Goal: Task Accomplishment & Management: Manage account settings

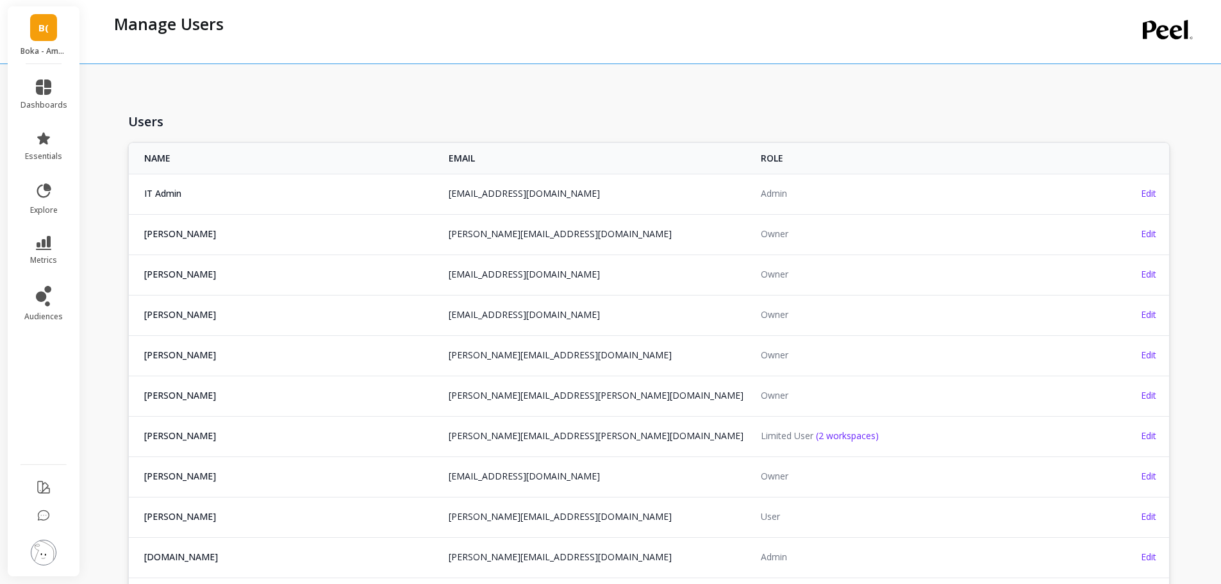
click at [45, 28] on span "B(" at bounding box center [43, 28] width 10 height 15
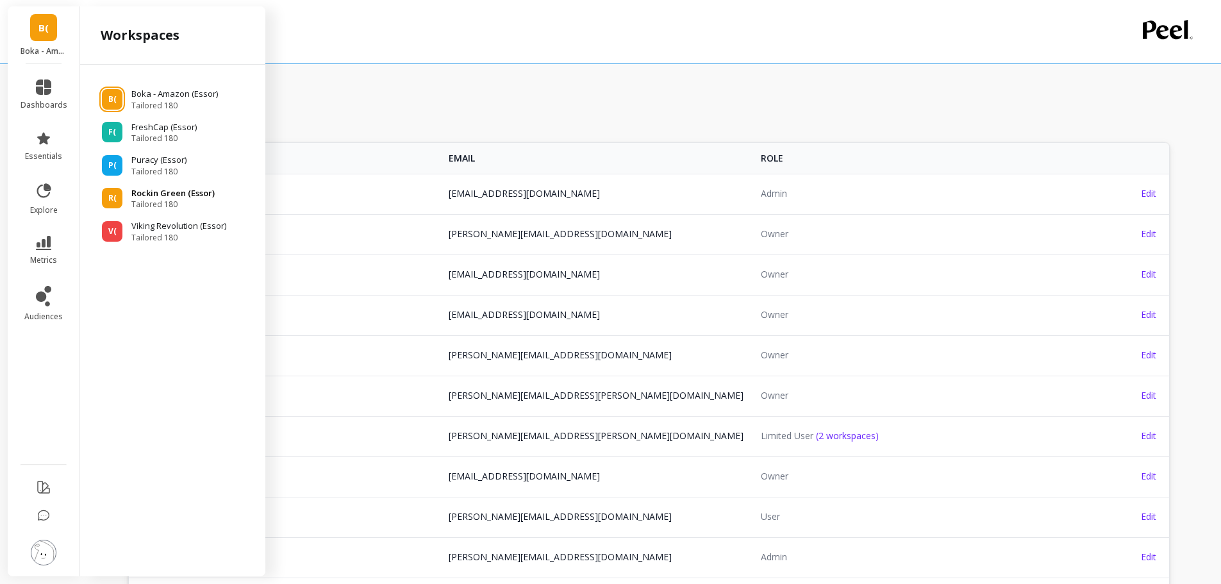
click at [151, 200] on span "Tailored 180" at bounding box center [172, 204] width 83 height 10
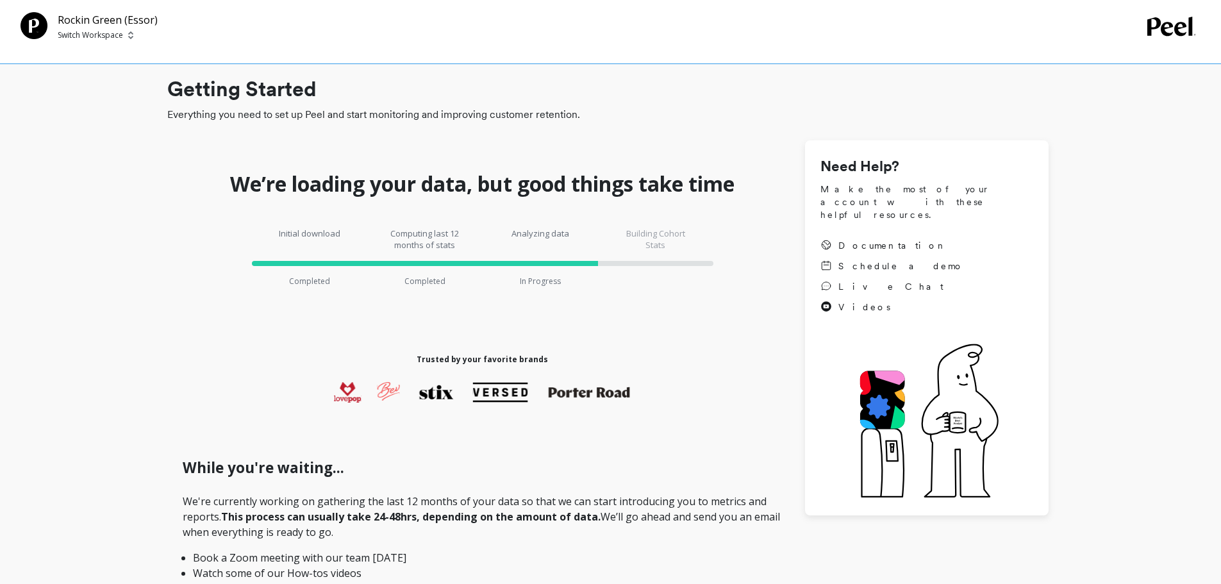
click at [97, 34] on p "Switch Workspace" at bounding box center [90, 35] width 65 height 10
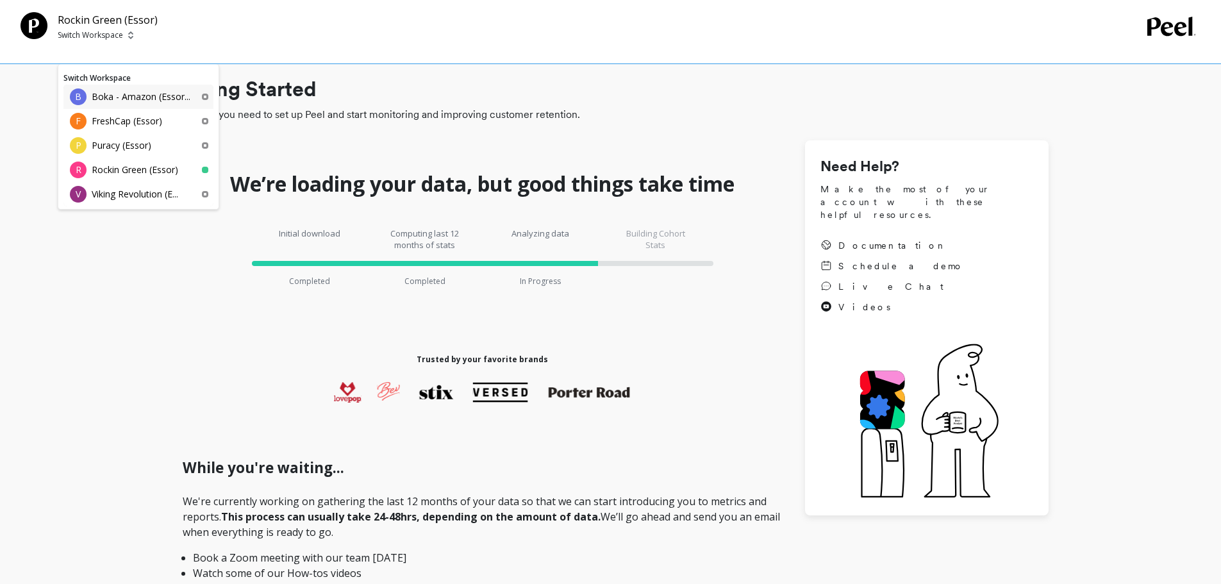
click at [138, 99] on p "Boka - Amazon (Essor..." at bounding box center [141, 96] width 99 height 13
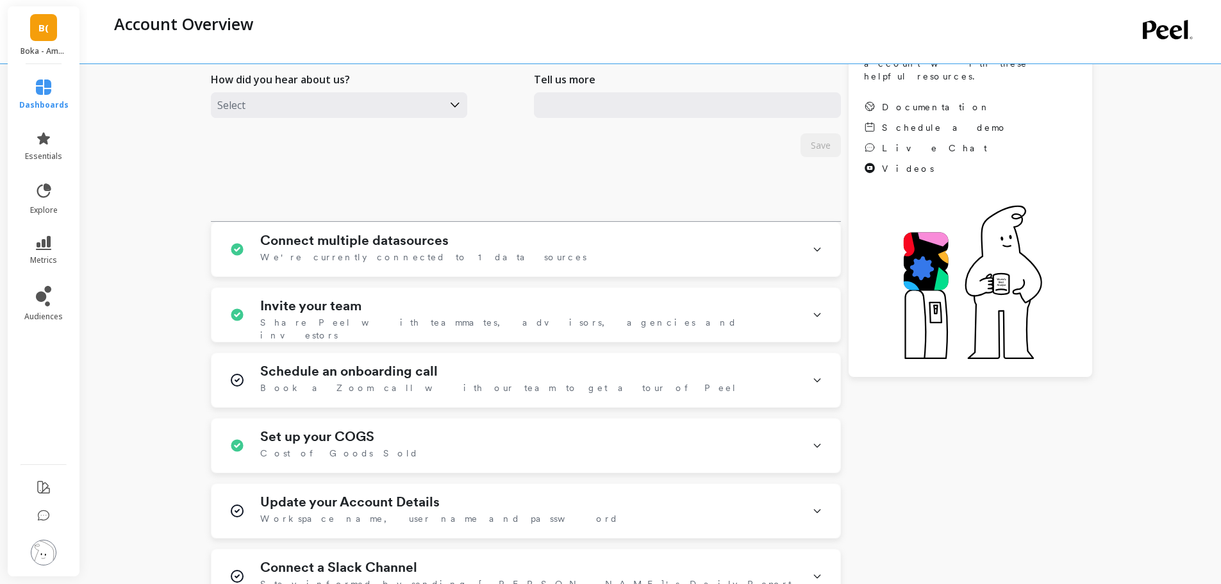
scroll to position [302, 0]
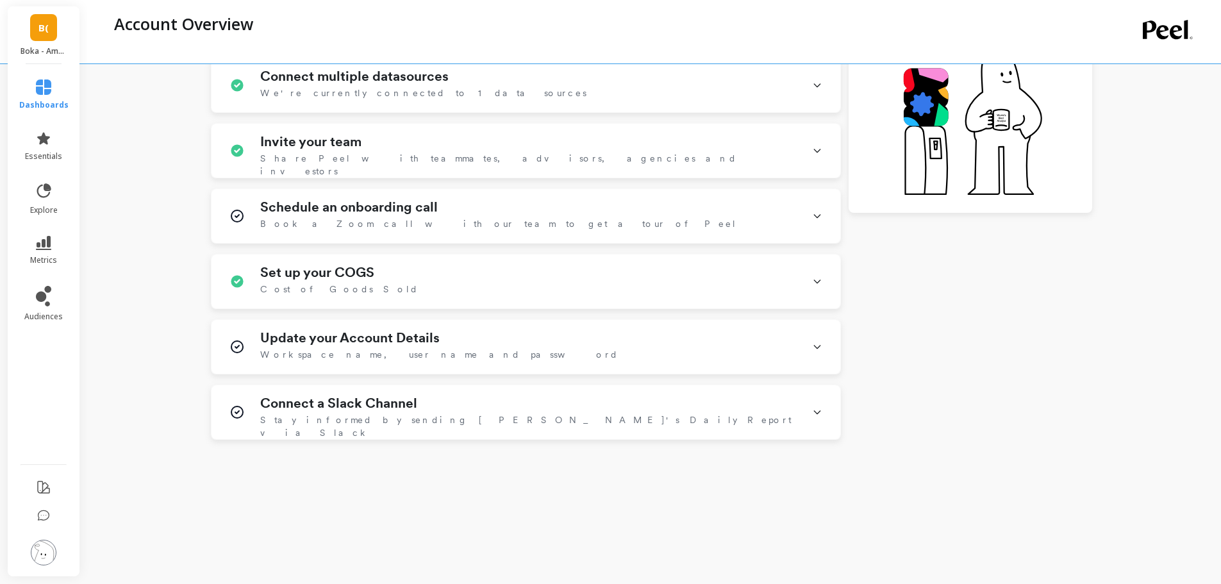
click at [38, 554] on img at bounding box center [44, 553] width 26 height 26
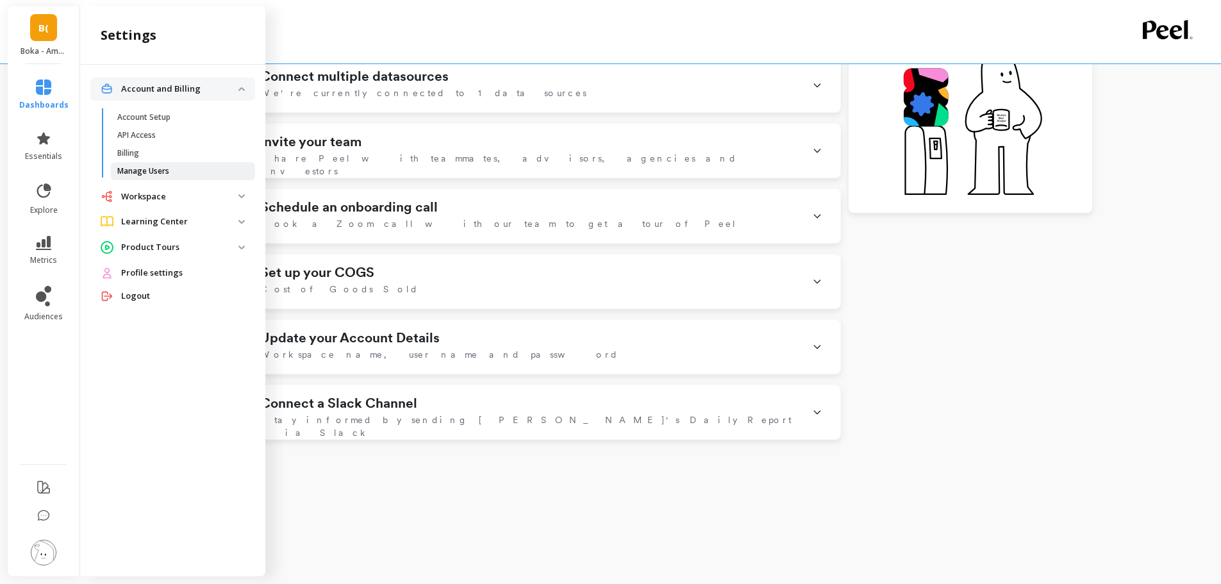
click at [150, 170] on p "Manage Users" at bounding box center [143, 171] width 52 height 10
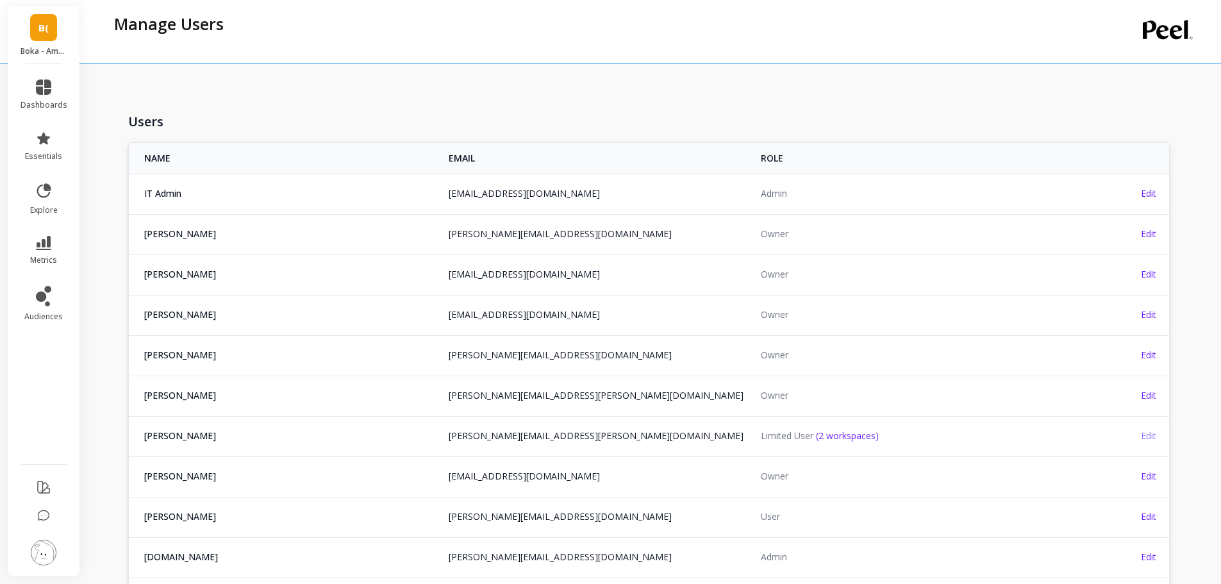
click at [1145, 433] on span "Edit" at bounding box center [1148, 435] width 15 height 12
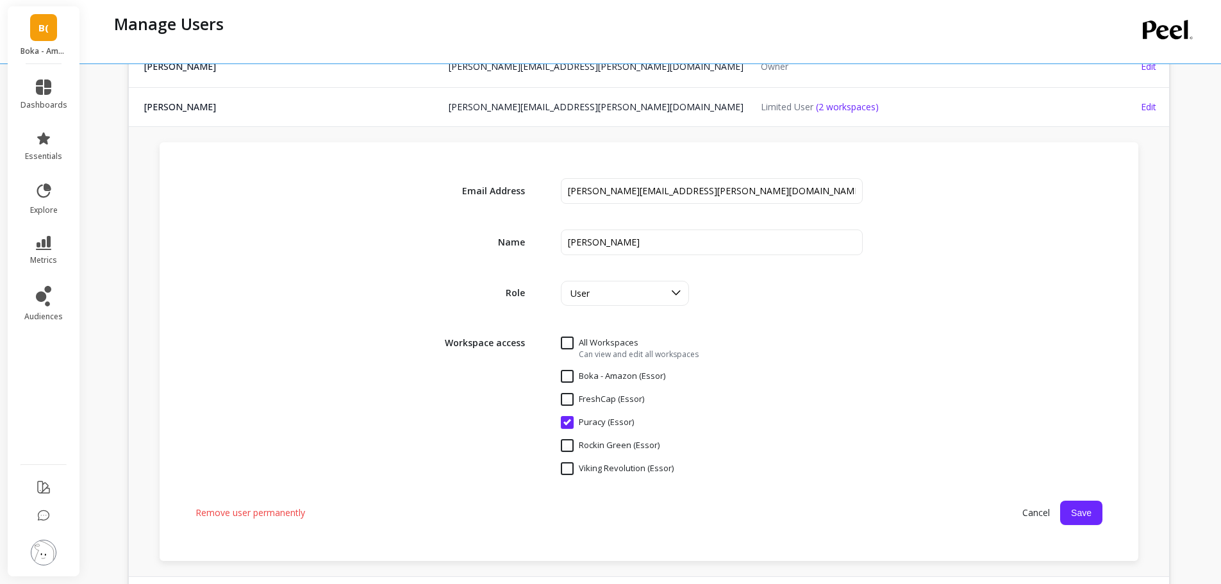
scroll to position [384, 0]
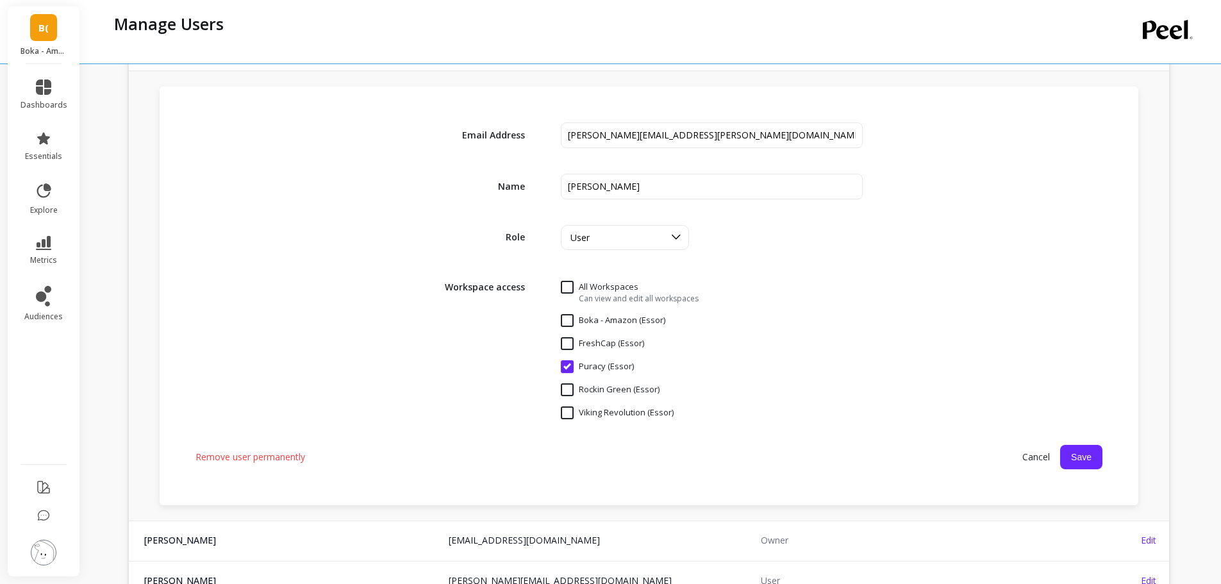
click at [1027, 456] on span "Cancel" at bounding box center [1036, 456] width 48 height 23
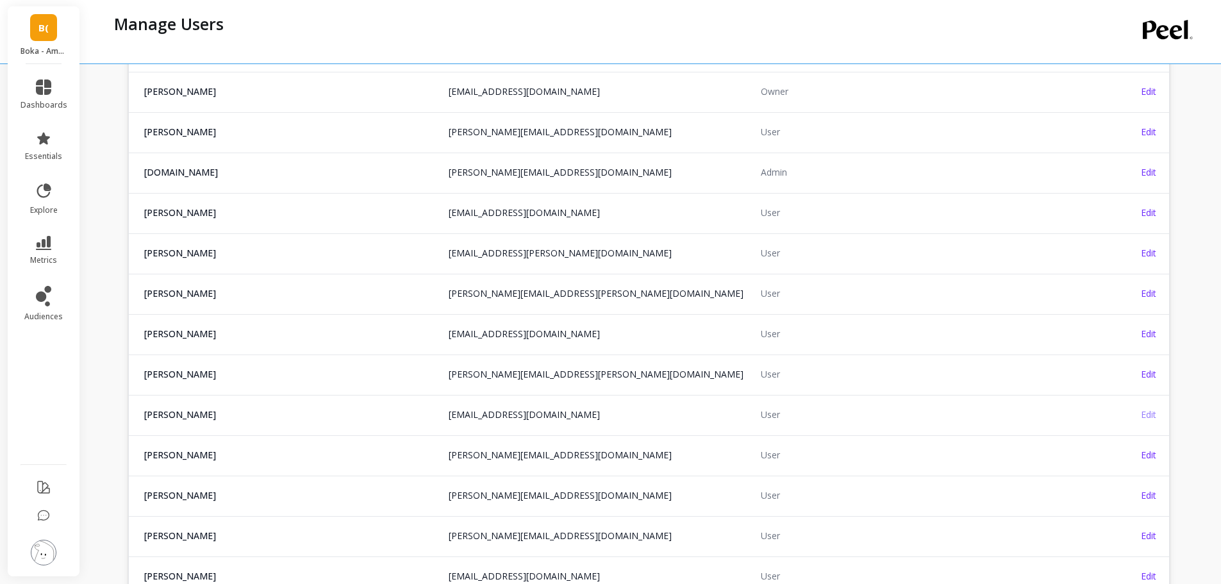
click at [1153, 414] on span "Edit" at bounding box center [1148, 414] width 15 height 12
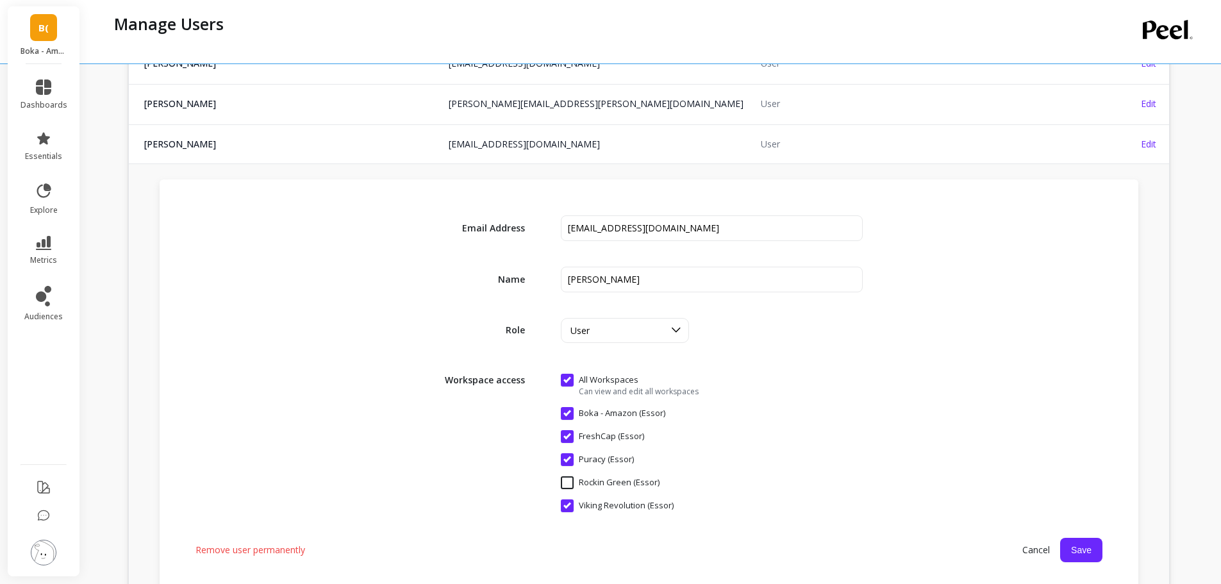
scroll to position [769, 0]
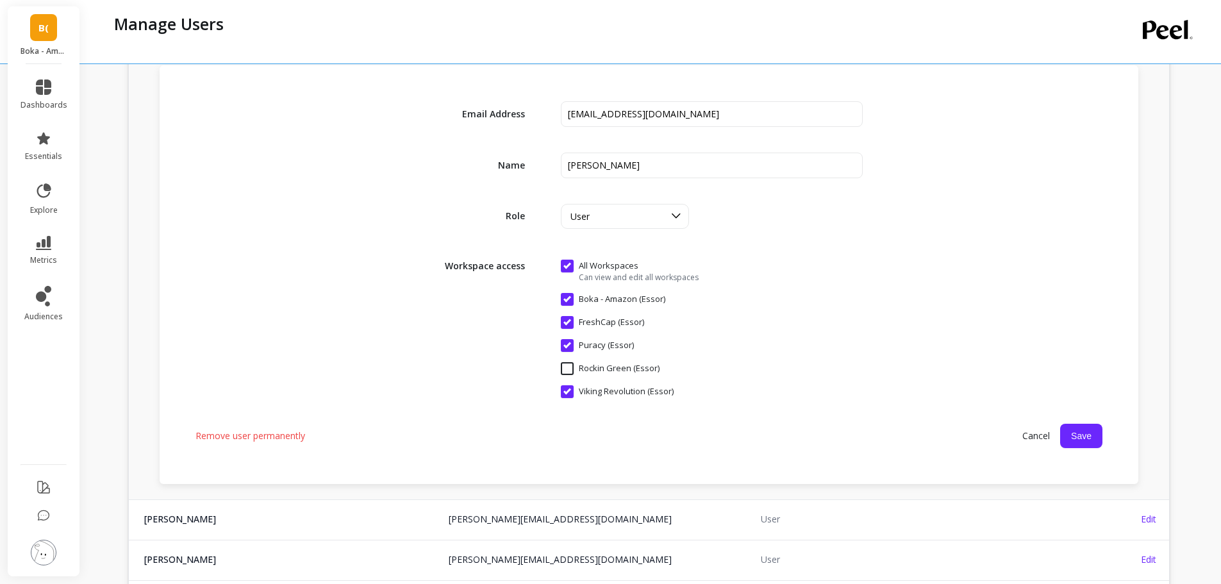
click at [1025, 433] on span "Cancel" at bounding box center [1036, 435] width 48 height 23
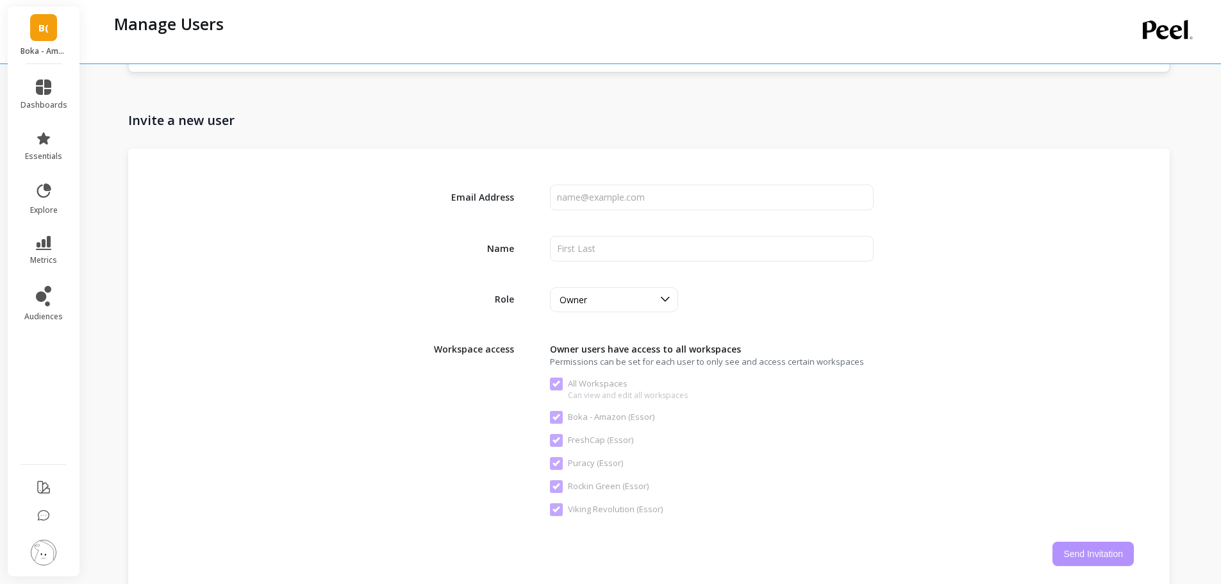
scroll to position [1474, 0]
click at [608, 197] on input "input" at bounding box center [711, 198] width 323 height 26
click at [618, 202] on input "input" at bounding box center [711, 198] width 323 height 26
click at [636, 194] on input "input" at bounding box center [711, 198] width 323 height 26
paste input "[PERSON_NAME][EMAIL_ADDRESS][DOMAIN_NAME]"
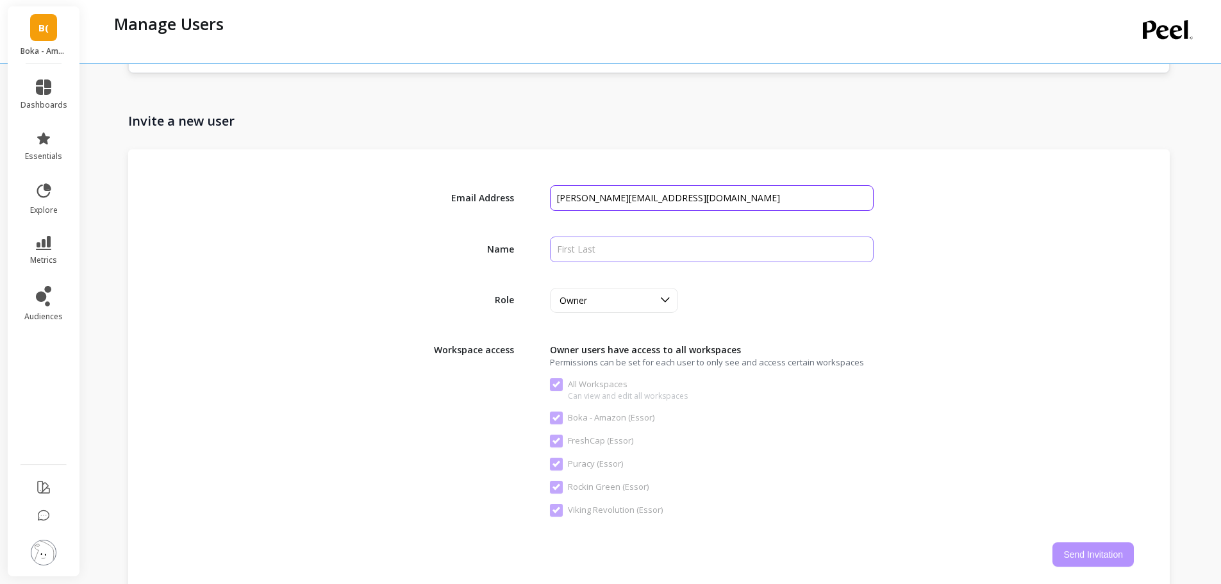
type input "[PERSON_NAME][EMAIL_ADDRESS][DOMAIN_NAME]"
click at [604, 248] on input "input" at bounding box center [711, 249] width 323 height 26
type input "[PERSON_NAME]"
click at [719, 308] on div "Owner" at bounding box center [711, 300] width 323 height 25
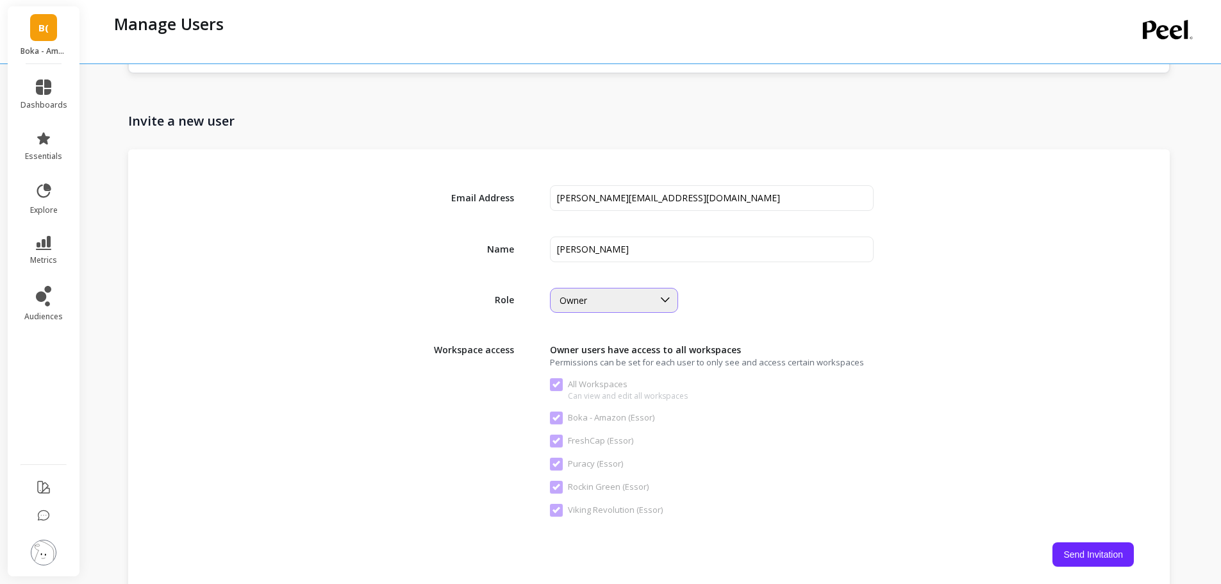
click at [643, 295] on div "Owner" at bounding box center [606, 300] width 94 height 12
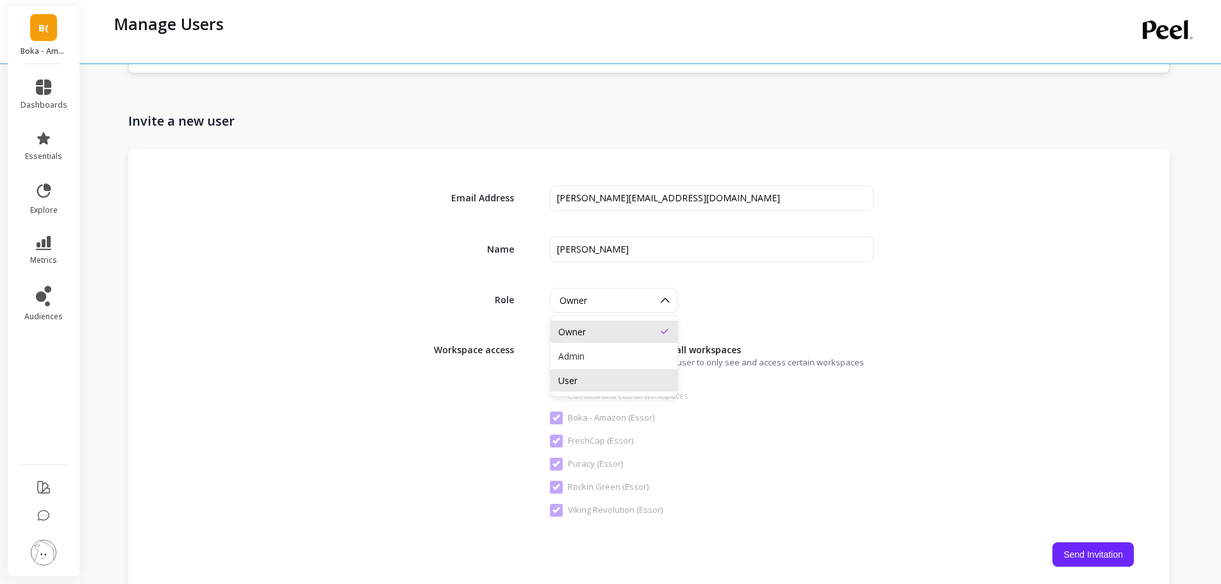
click at [603, 378] on div "User" at bounding box center [613, 380] width 111 height 12
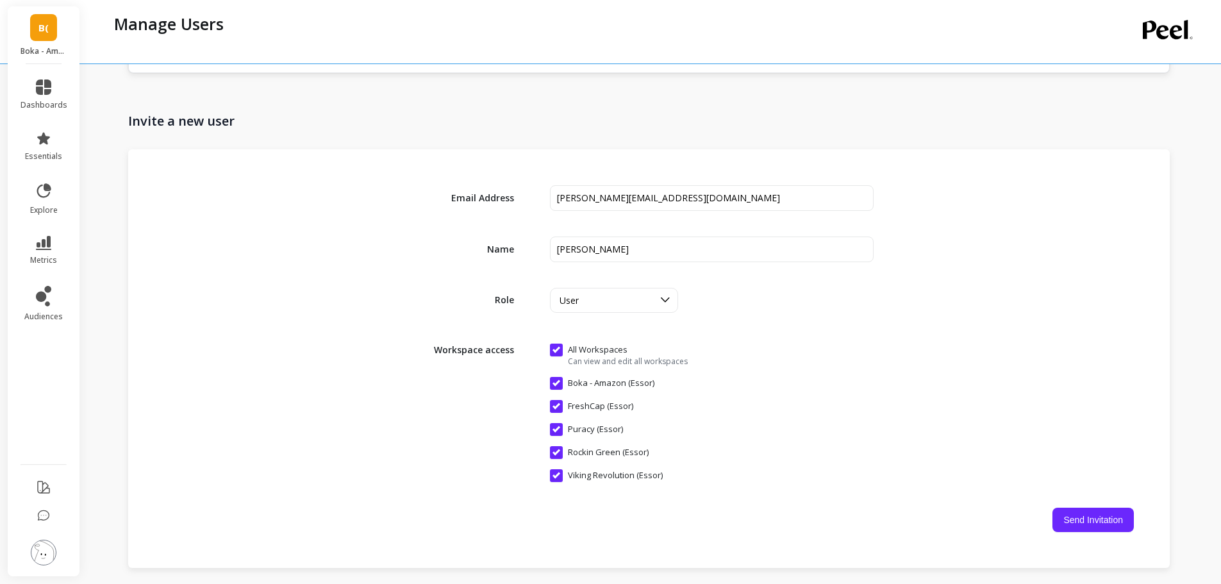
click at [795, 313] on div "Email Address Name Role option User, selected. User Workspace access All Worksp…" at bounding box center [648, 358] width 1041 height 418
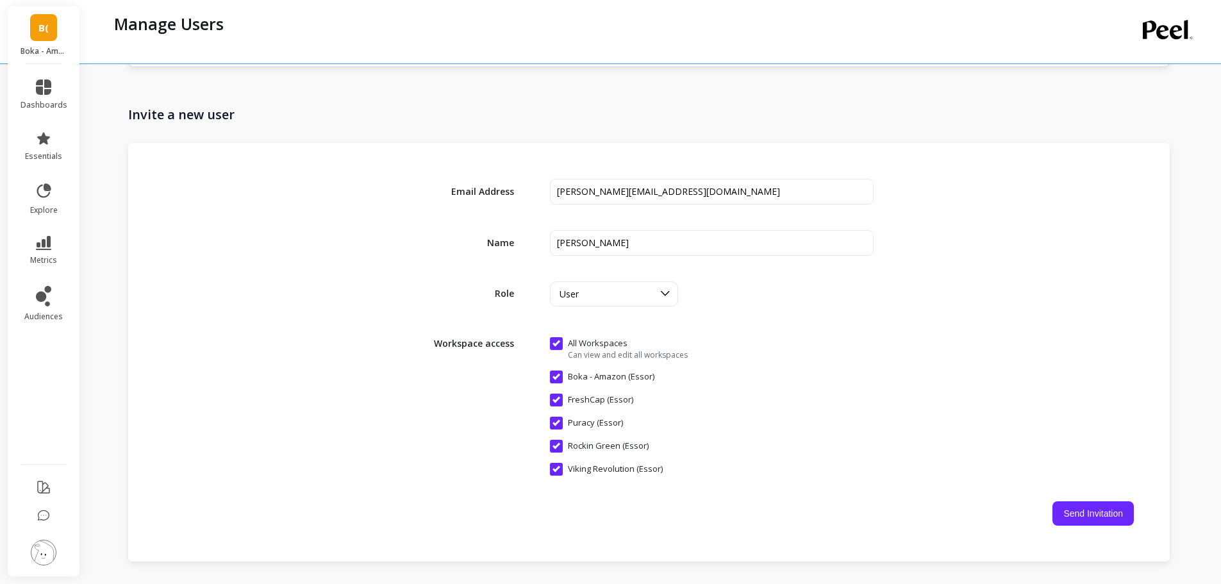
scroll to position [1479, 0]
click at [1106, 509] on button "Send Invitation" at bounding box center [1092, 514] width 81 height 24
checkbox Workspaces "false"
checkbox \(Essor\) "false"
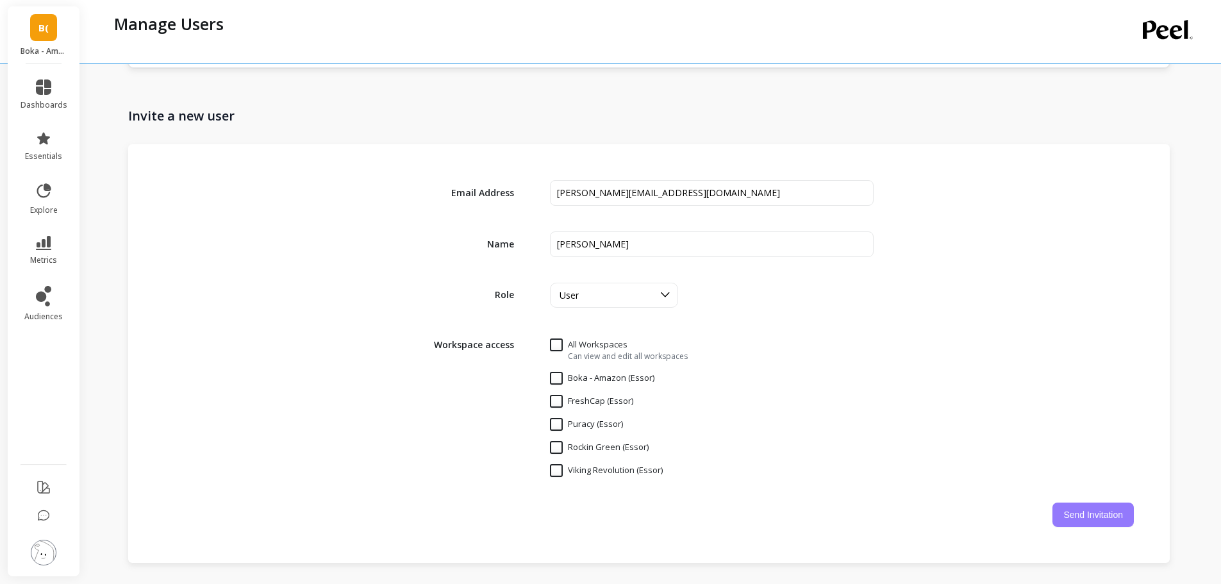
checkbox \(Essor\) "false"
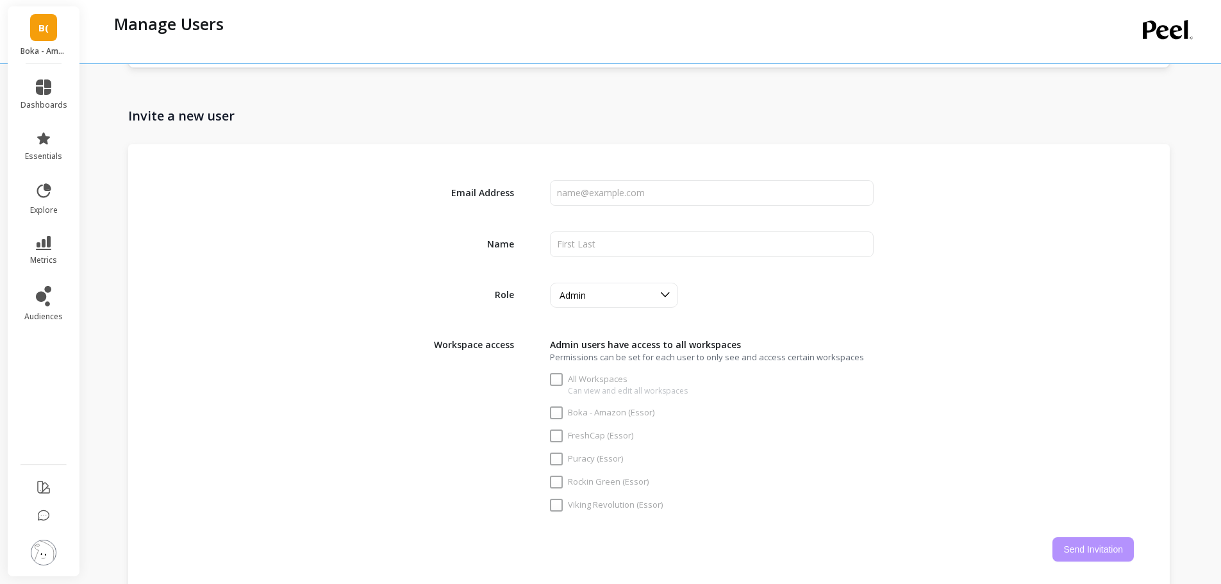
checkbox Workspaces "true"
checkbox \(Essor\) "true"
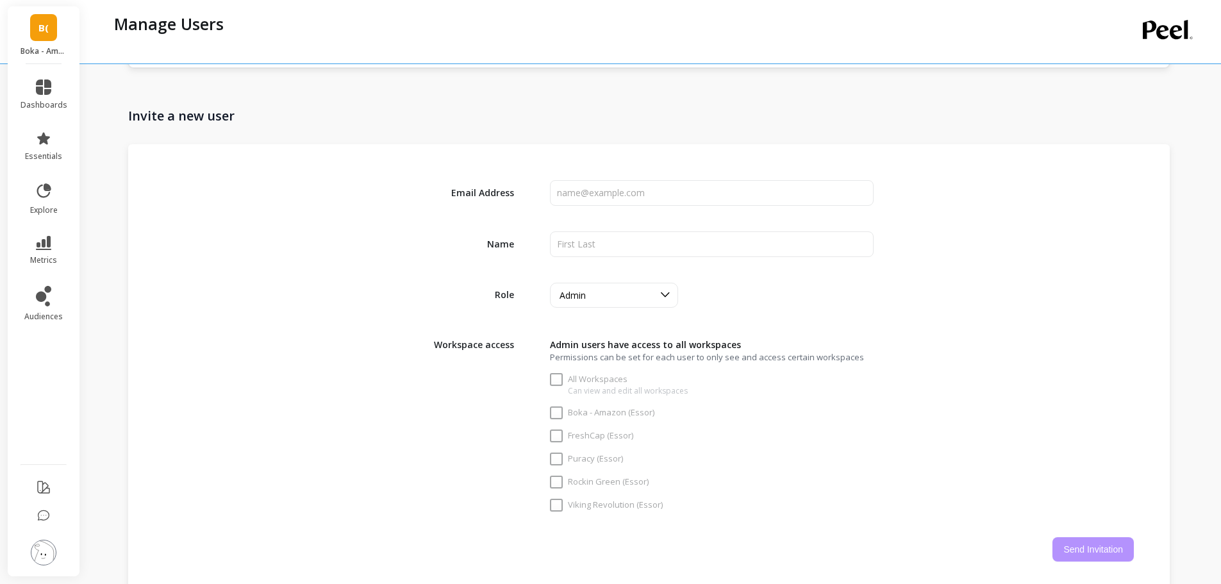
checkbox \(Essor\) "true"
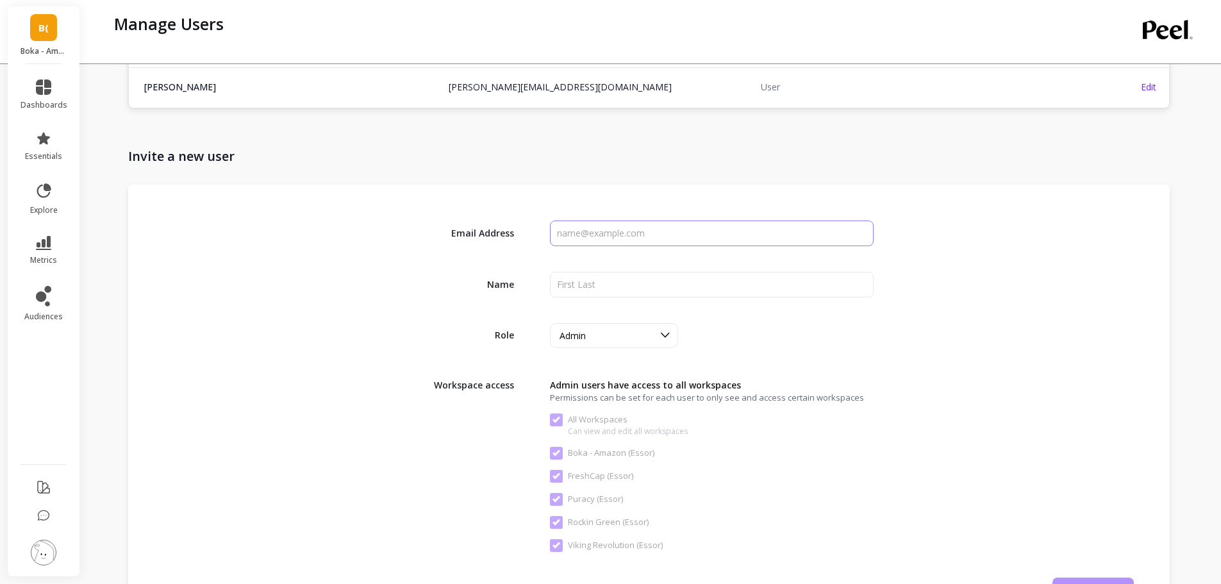
click at [629, 242] on input "input" at bounding box center [711, 233] width 323 height 26
paste input "[EMAIL_ADDRESS][DOMAIN_NAME]"
type input "[EMAIL_ADDRESS][DOMAIN_NAME]"
click at [613, 282] on input "input" at bounding box center [711, 285] width 323 height 26
type input "F"
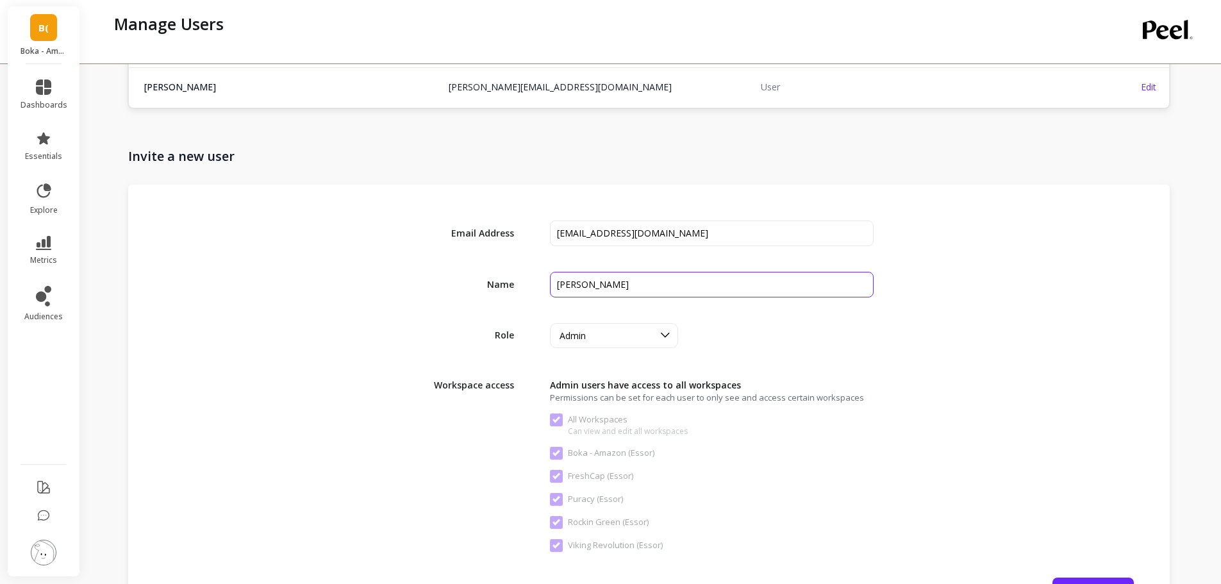
type input "[PERSON_NAME]"
click at [761, 324] on div "option User, selected. Admin" at bounding box center [711, 335] width 323 height 25
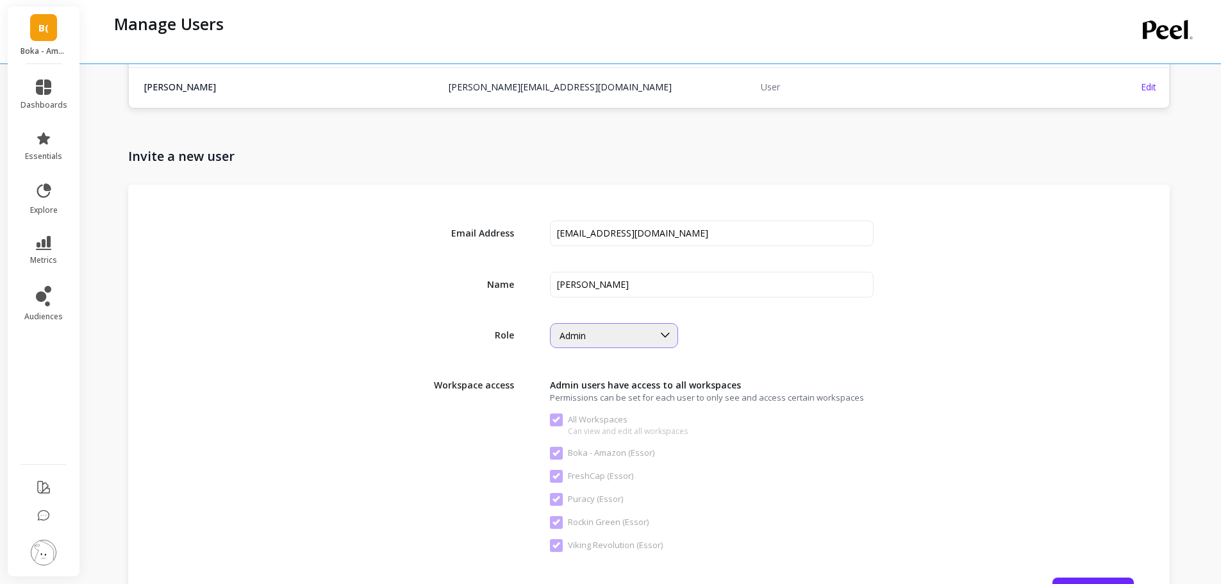
click at [671, 338] on icon at bounding box center [665, 335] width 14 height 14
click at [627, 404] on div "User" at bounding box center [613, 415] width 127 height 22
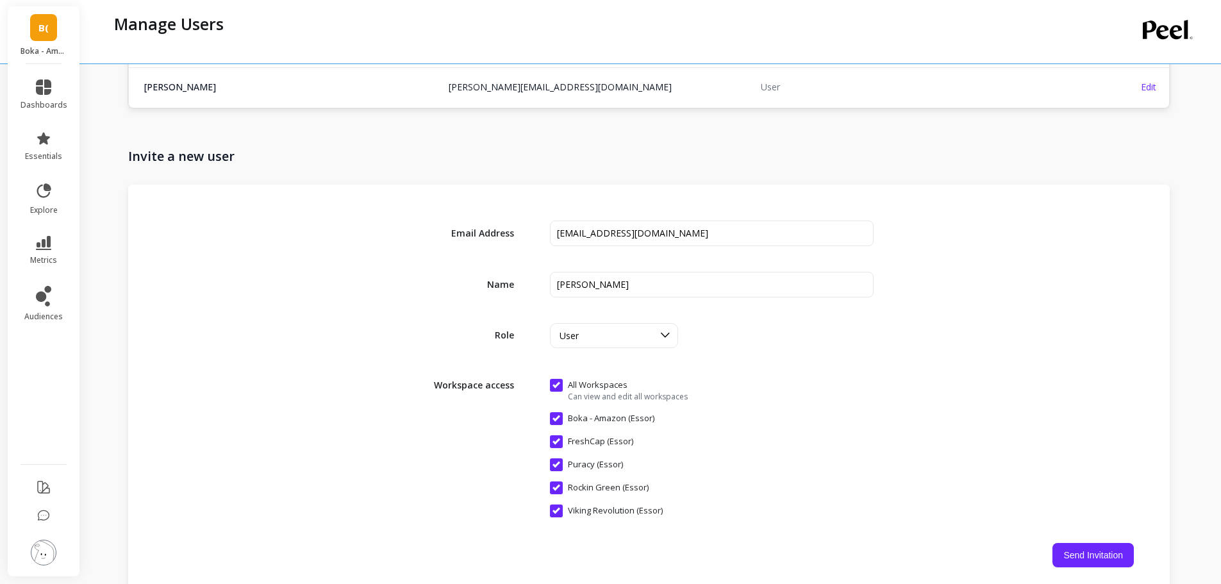
click at [914, 331] on div "Role option User, selected. User" at bounding box center [649, 335] width 970 height 25
click at [1100, 545] on button "Send Invitation" at bounding box center [1092, 555] width 81 height 24
checkbox Workspaces "false"
checkbox \(Essor\) "false"
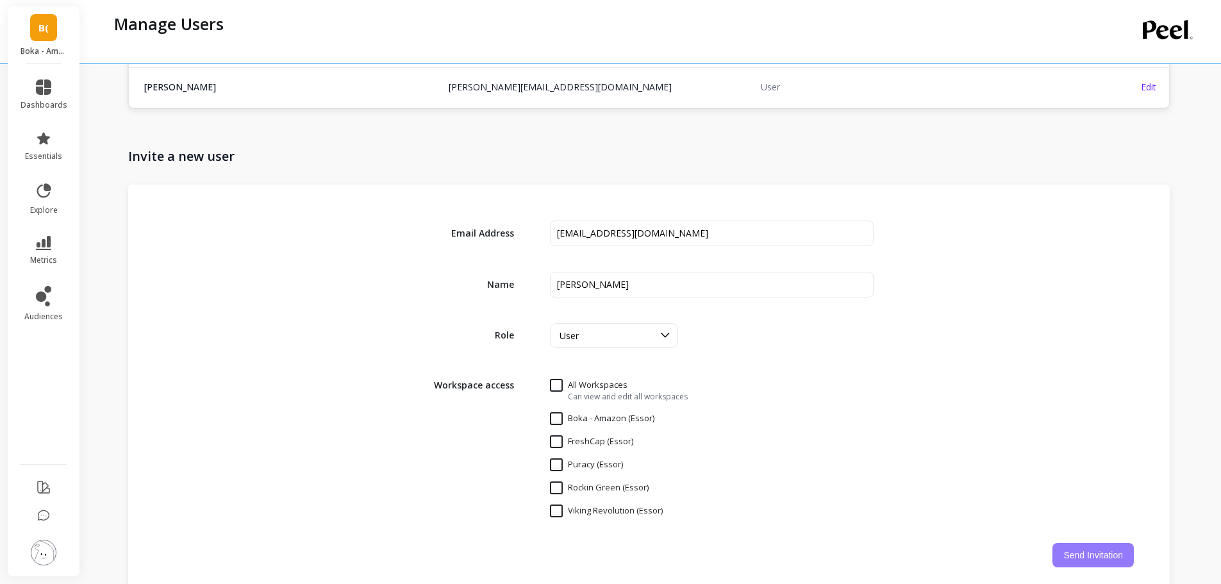
checkbox \(Essor\) "false"
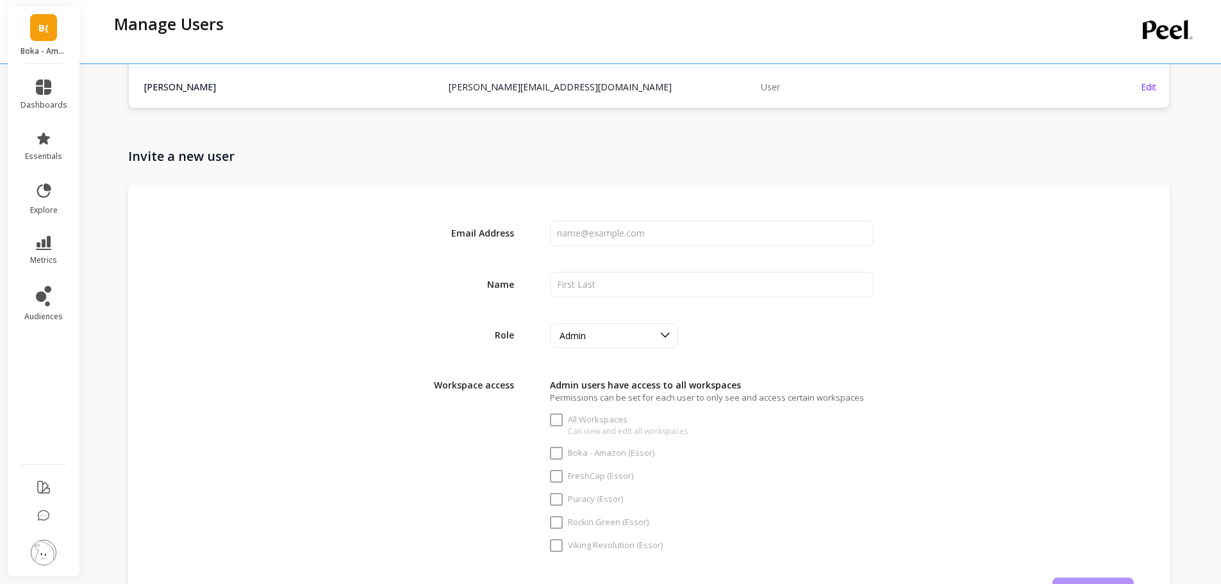
checkbox Workspaces "true"
checkbox \(Essor\) "true"
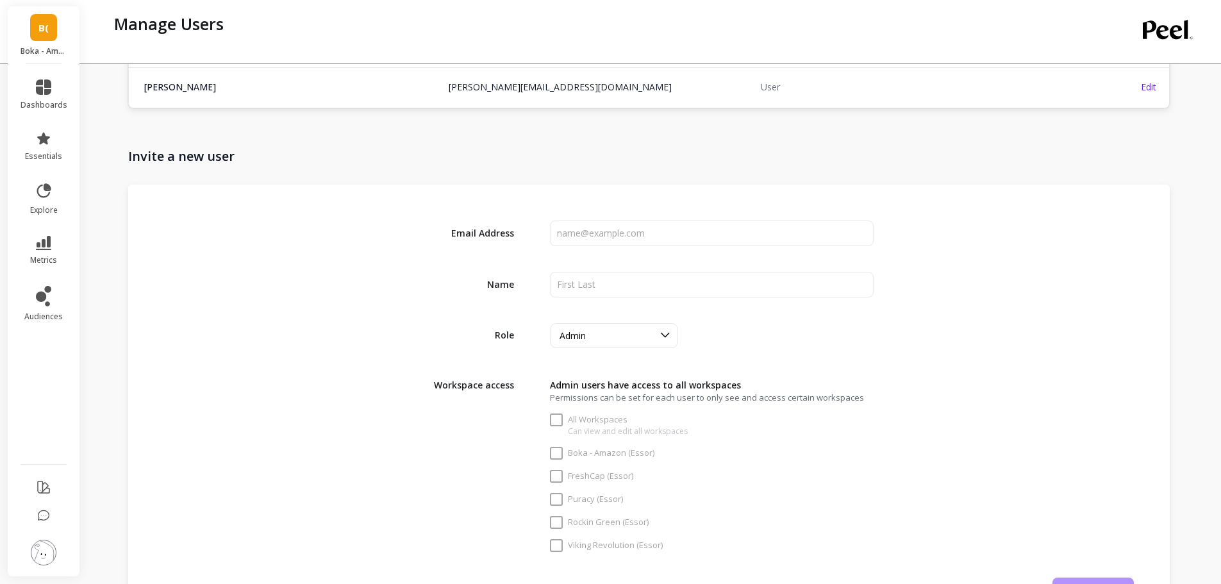
checkbox \(Essor\) "true"
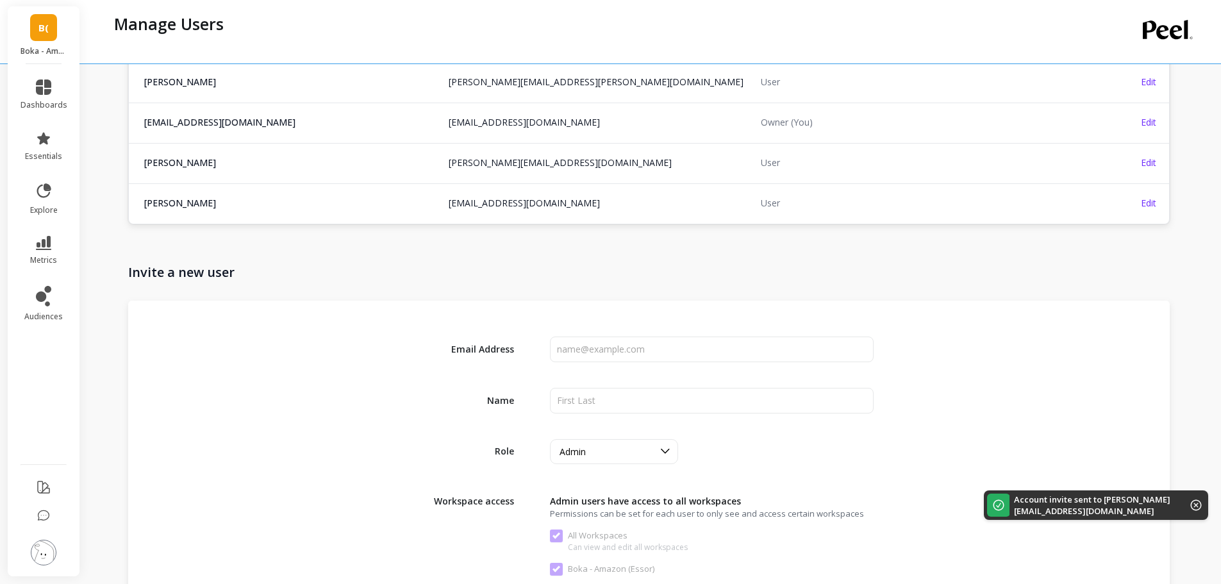
scroll to position [1402, 0]
